Goal: Download file/media

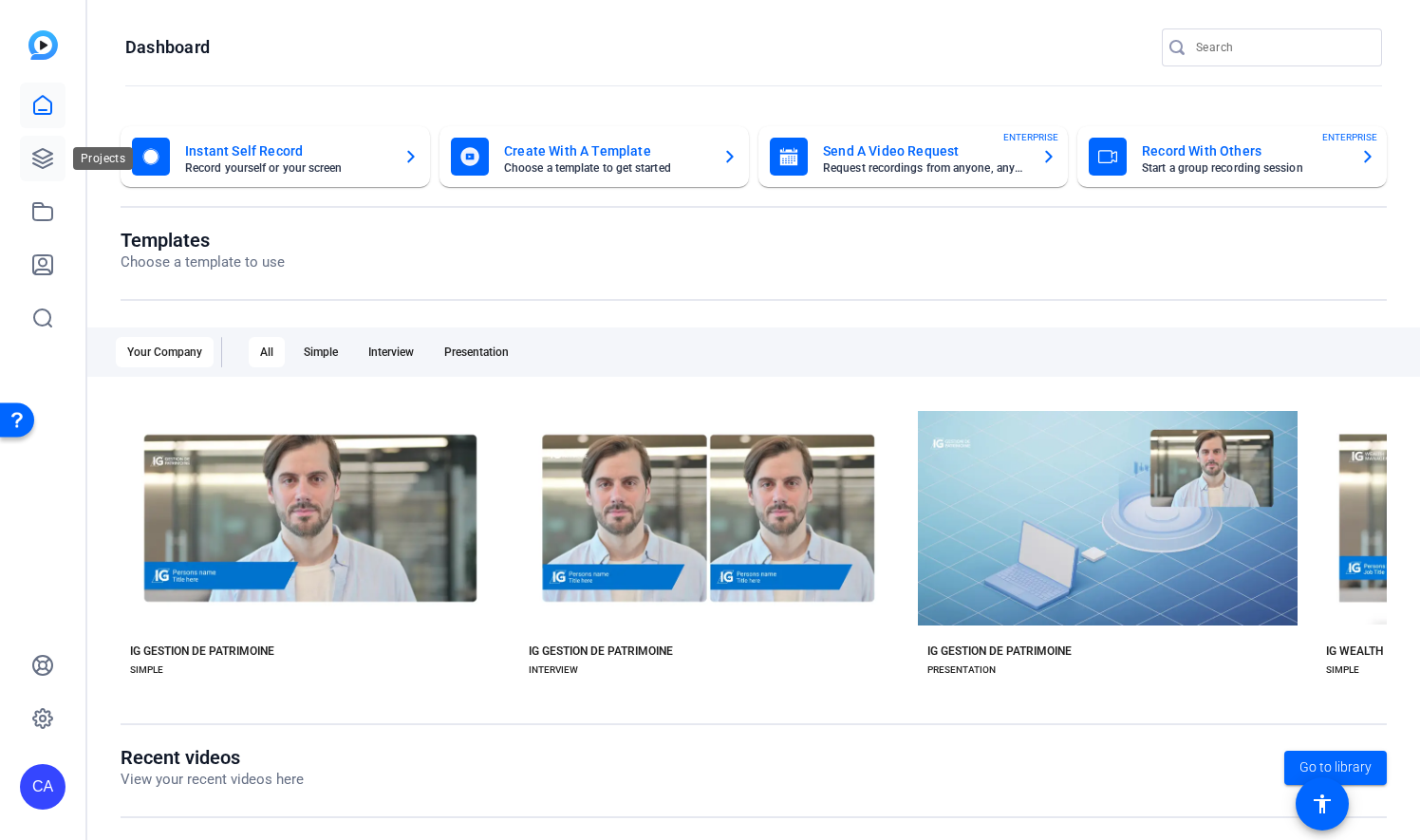
click at [44, 165] on icon at bounding box center [43, 159] width 23 height 23
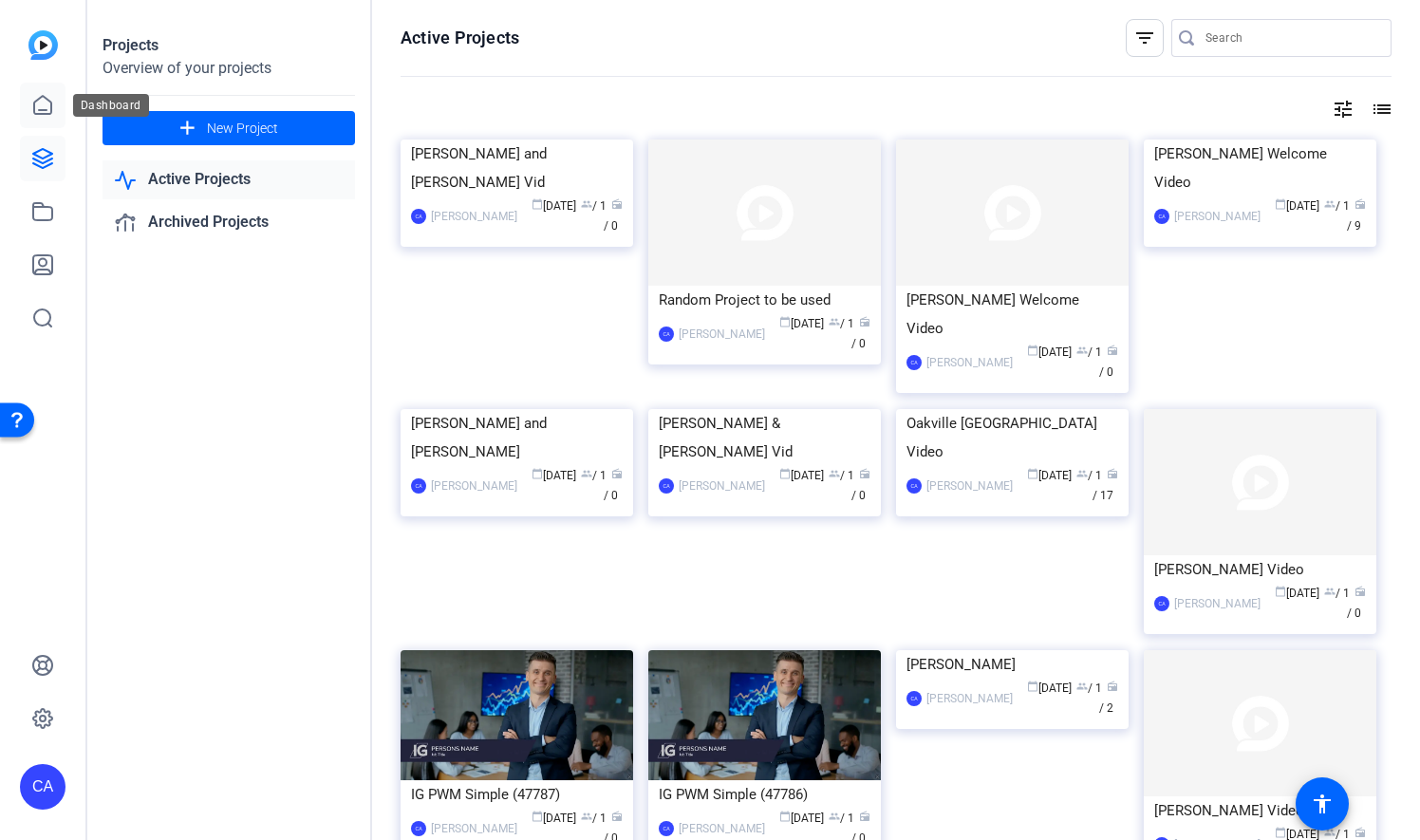
click at [43, 104] on icon at bounding box center [43, 106] width 23 height 23
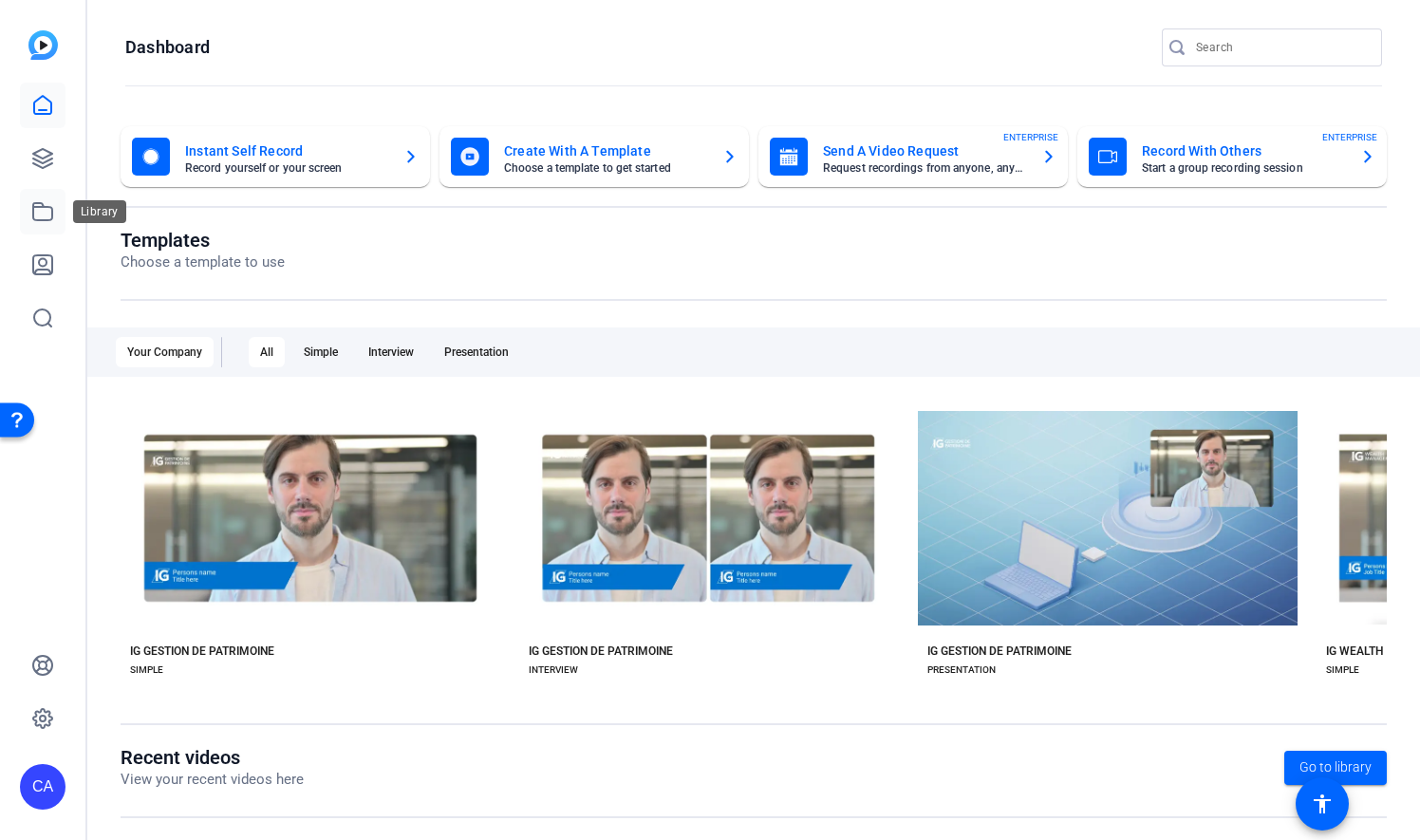
click at [47, 209] on icon at bounding box center [43, 212] width 23 height 23
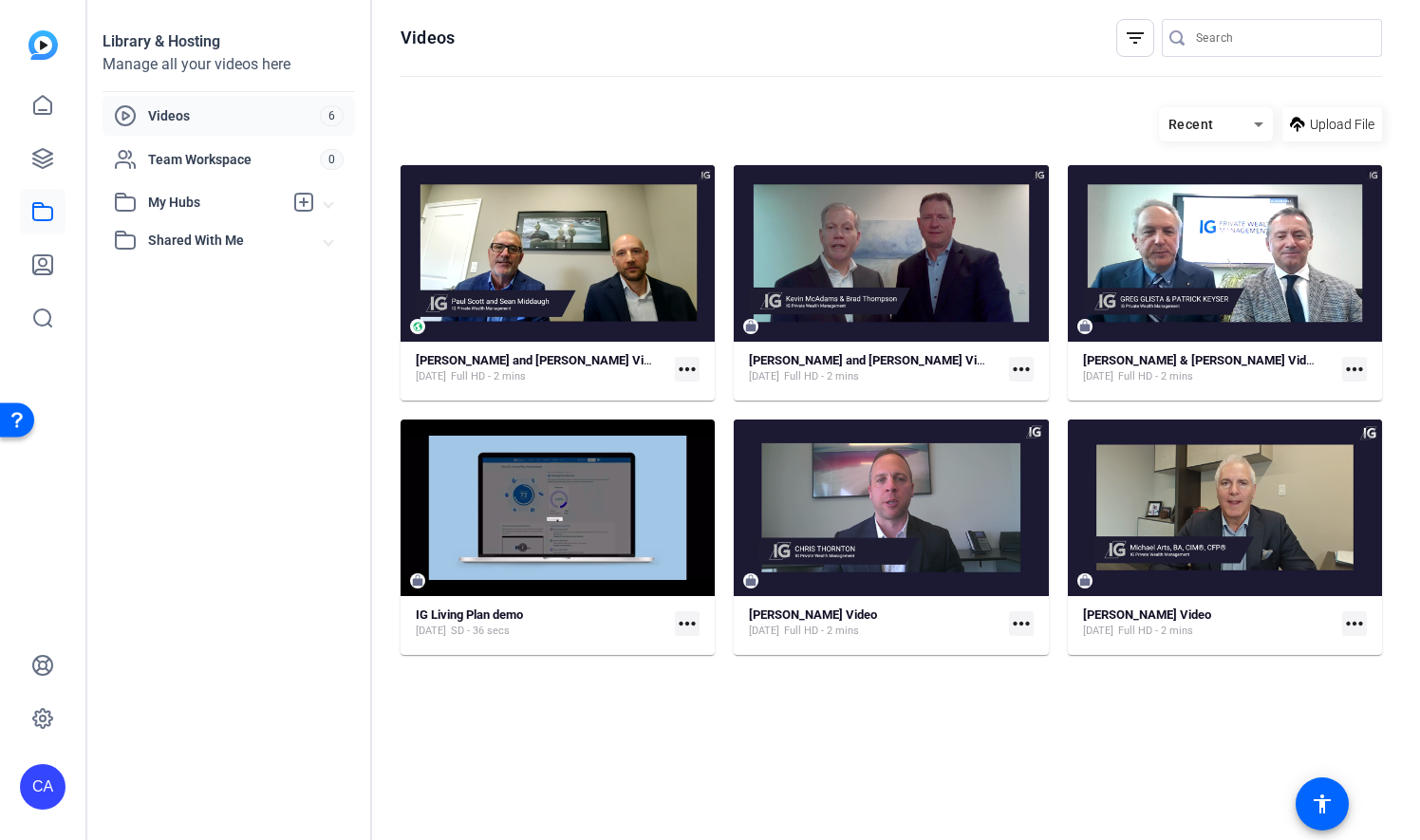
click at [693, 372] on mat-icon "more_horiz" at bounding box center [687, 369] width 25 height 25
click at [724, 419] on span "Download" at bounding box center [730, 421] width 79 height 23
